Goal: Register for event/course

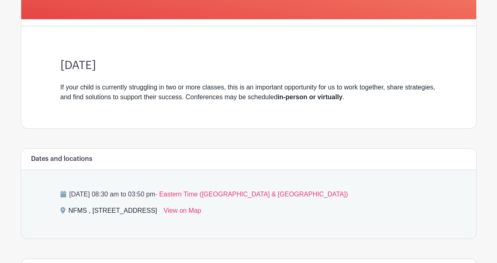
scroll to position [204, 0]
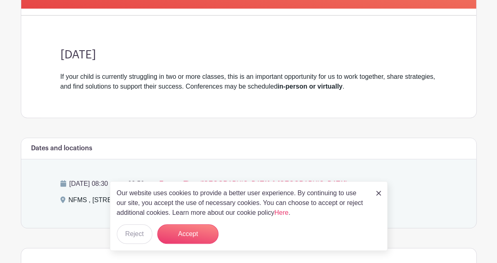
click at [378, 194] on img at bounding box center [378, 193] width 5 height 5
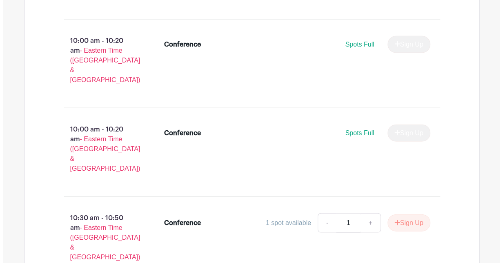
scroll to position [816, 0]
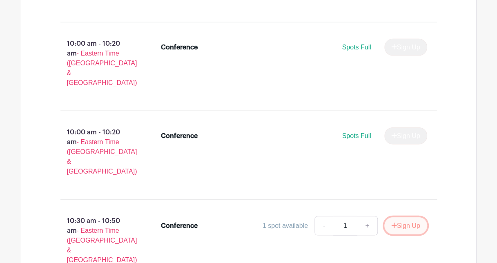
click at [396, 217] on button "Sign Up" at bounding box center [405, 225] width 43 height 17
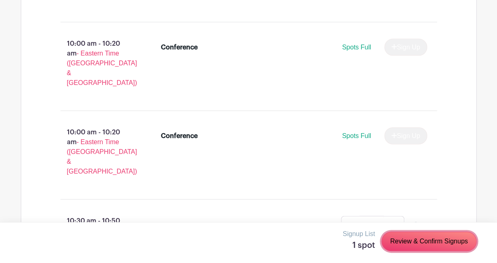
click at [432, 238] on link "Review & Confirm Signups" at bounding box center [428, 241] width 95 height 20
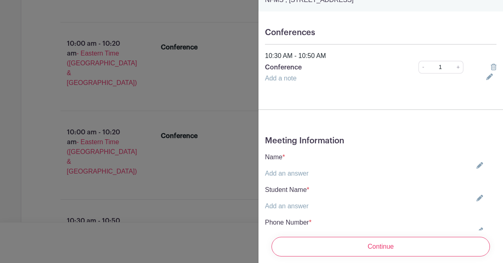
scroll to position [122, 0]
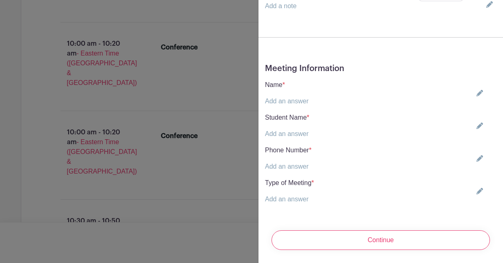
click at [305, 100] on link "Add an answer" at bounding box center [287, 101] width 44 height 7
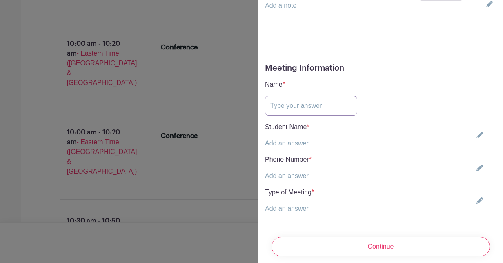
click at [316, 105] on input "text" at bounding box center [311, 106] width 92 height 20
type input "[PERSON_NAME]"
click at [287, 140] on link "Add an answer" at bounding box center [287, 143] width 44 height 7
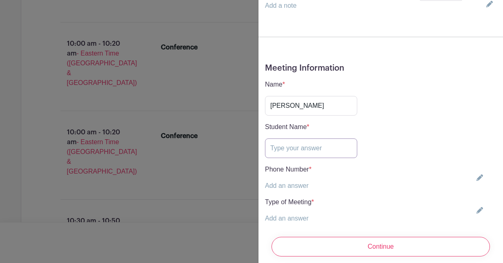
click at [302, 148] on input "text" at bounding box center [311, 148] width 92 height 20
type input "[PERSON_NAME]"
click at [294, 188] on link "Add an answer" at bounding box center [287, 185] width 44 height 7
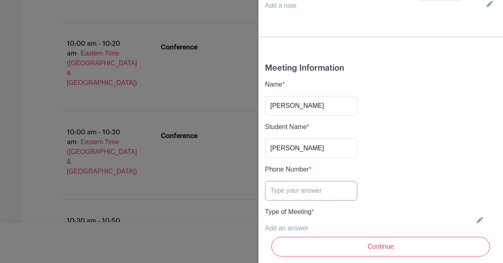
click at [294, 185] on input "text" at bounding box center [311, 191] width 92 height 20
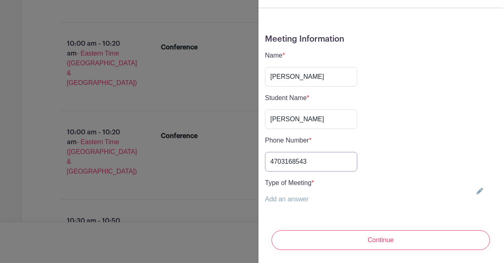
type input "4703168543"
click at [309, 194] on p "Add an answer" at bounding box center [289, 199] width 49 height 10
click at [307, 196] on link "Add an answer" at bounding box center [287, 199] width 44 height 7
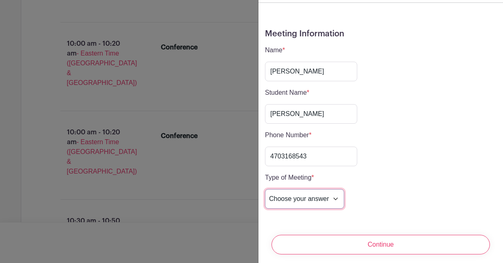
click at [331, 196] on select "Choose your answer In-Person Virtual" at bounding box center [304, 199] width 79 height 20
select select "5263"
click at [265, 189] on select "Choose your answer In-Person Virtual" at bounding box center [304, 199] width 79 height 20
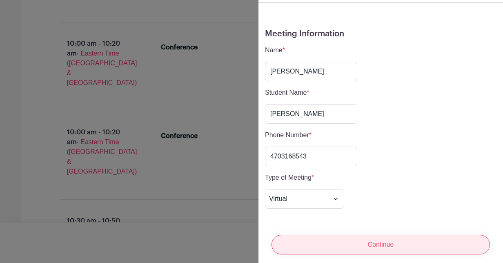
click at [367, 238] on input "Continue" at bounding box center [380, 245] width 218 height 20
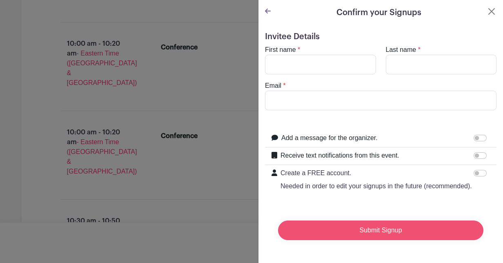
scroll to position [11, 0]
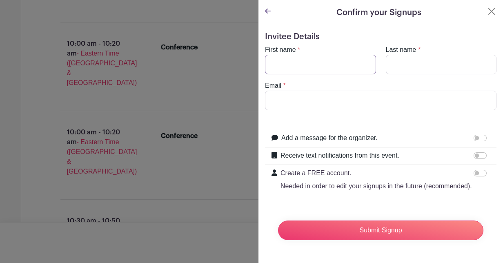
click at [344, 55] on input "First name" at bounding box center [320, 65] width 111 height 20
type input "[PERSON_NAME]"
type input "Hagenkotter"
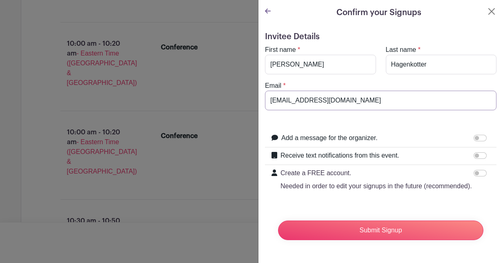
type input "[EMAIL_ADDRESS][DOMAIN_NAME]"
click at [474, 135] on input "Add a message for the organizer." at bounding box center [480, 138] width 13 height 7
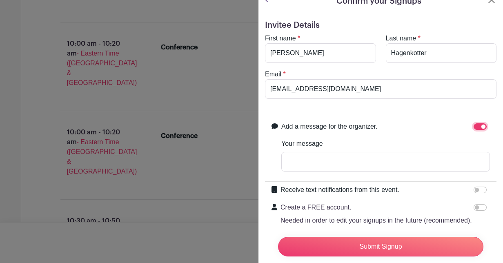
click at [474, 128] on input "Add a message for the organizer." at bounding box center [480, 126] width 13 height 7
checkbox input "false"
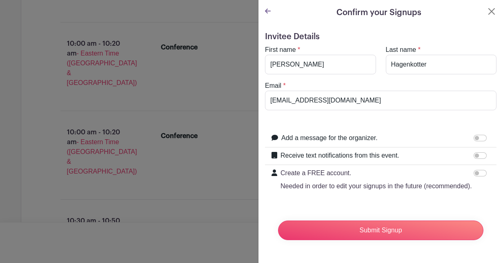
click at [474, 151] on div at bounding box center [482, 156] width 16 height 10
click at [474, 152] on input "Receive text notifications from this event." at bounding box center [480, 155] width 13 height 7
checkbox input "true"
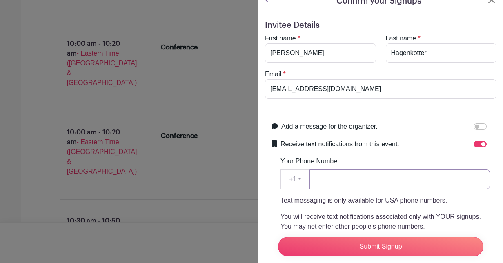
click at [403, 181] on input "Your Phone Number" at bounding box center [399, 179] width 180 height 20
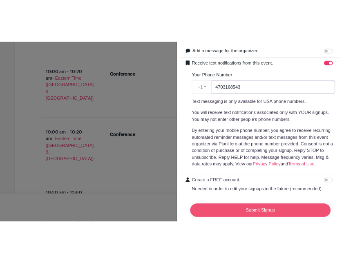
scroll to position [165, 0]
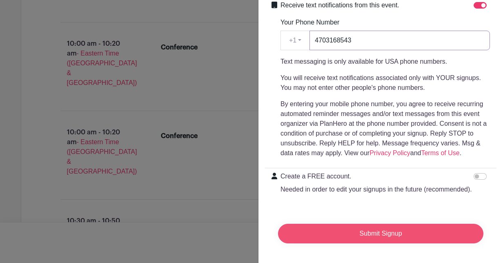
type input "4703168543"
click at [369, 225] on input "Submit Signup" at bounding box center [380, 234] width 205 height 20
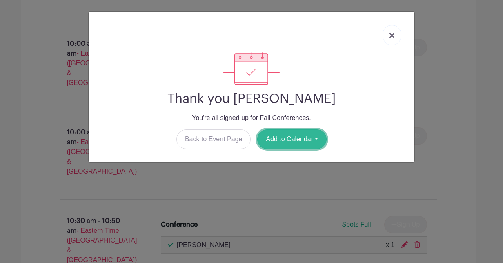
click at [283, 136] on button "Add to Calendar" at bounding box center [291, 139] width 69 height 20
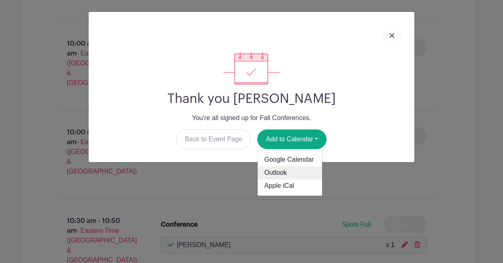
click at [285, 176] on link "Outlook" at bounding box center [290, 173] width 65 height 13
